Goal: Information Seeking & Learning: Learn about a topic

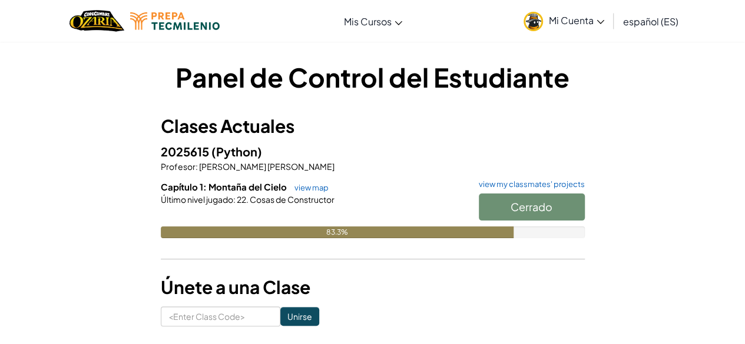
click at [538, 208] on div "Cerrado" at bounding box center [526, 210] width 118 height 33
click at [521, 209] on div "Cerrado" at bounding box center [526, 210] width 118 height 33
click at [310, 187] on link "view map" at bounding box center [308, 187] width 40 height 9
